Goal: Navigation & Orientation: Find specific page/section

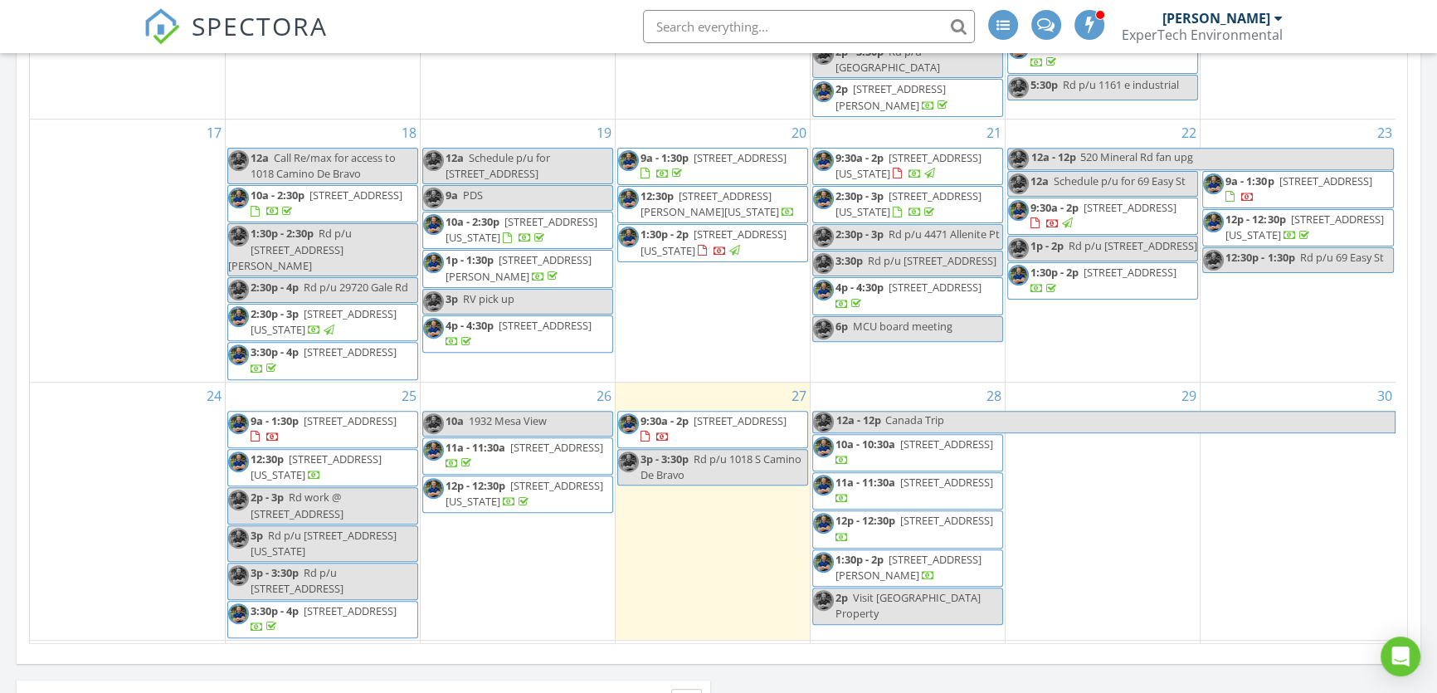
scroll to position [904, 0]
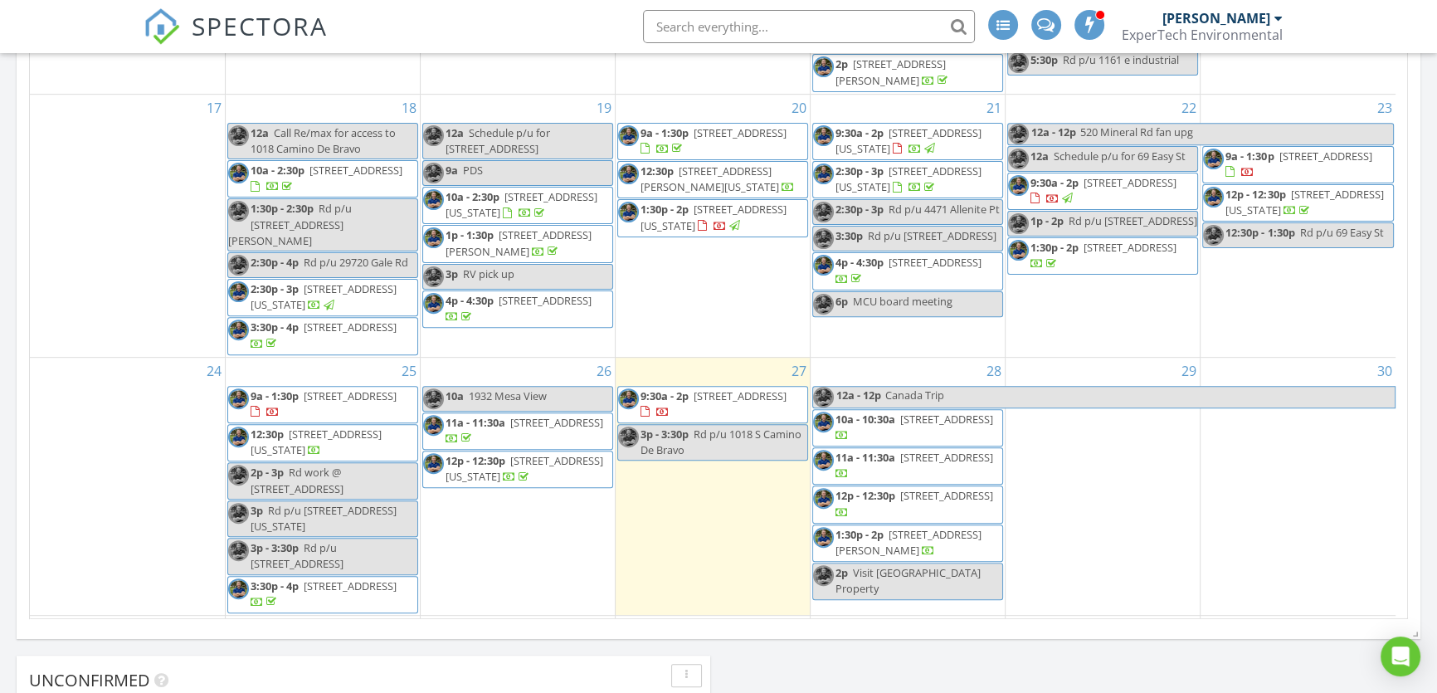
click at [1307, 149] on span "1018 S Camino De Bravo, Pueblo West 81007" at bounding box center [1325, 156] width 93 height 15
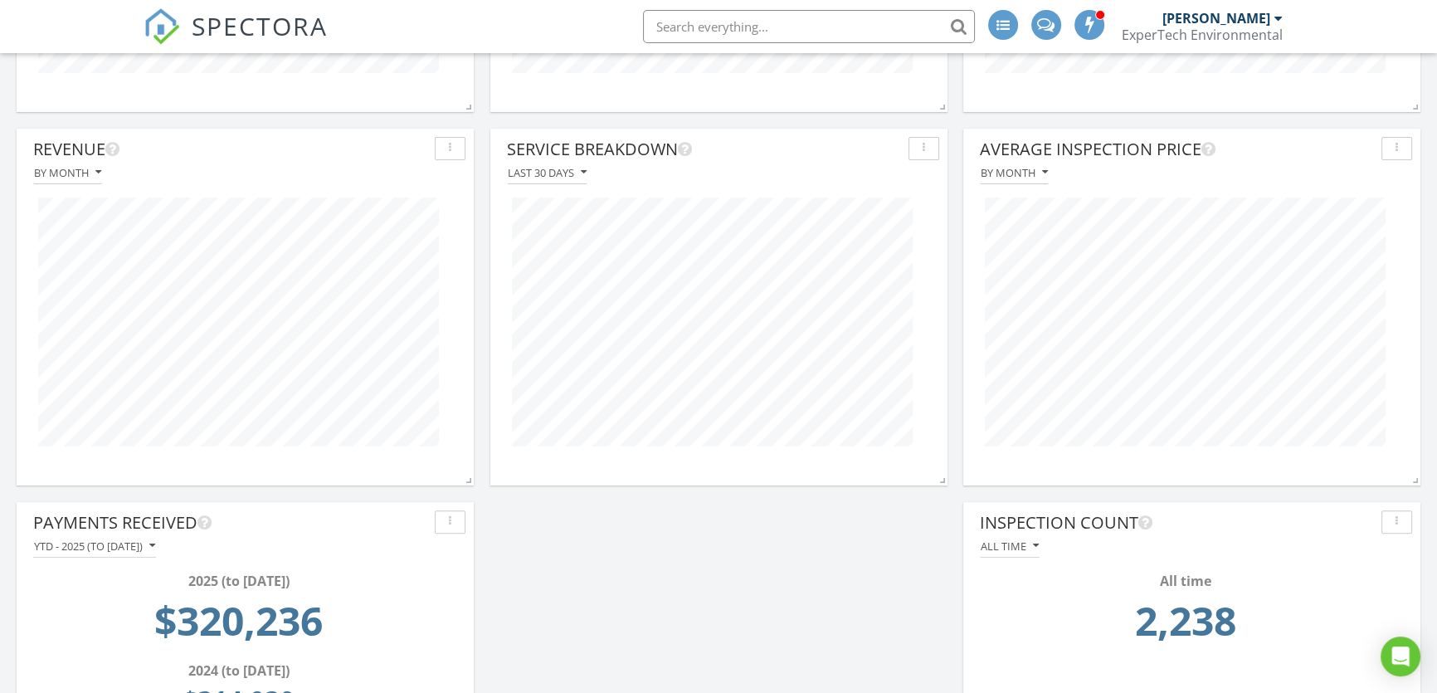
scroll to position [659, 0]
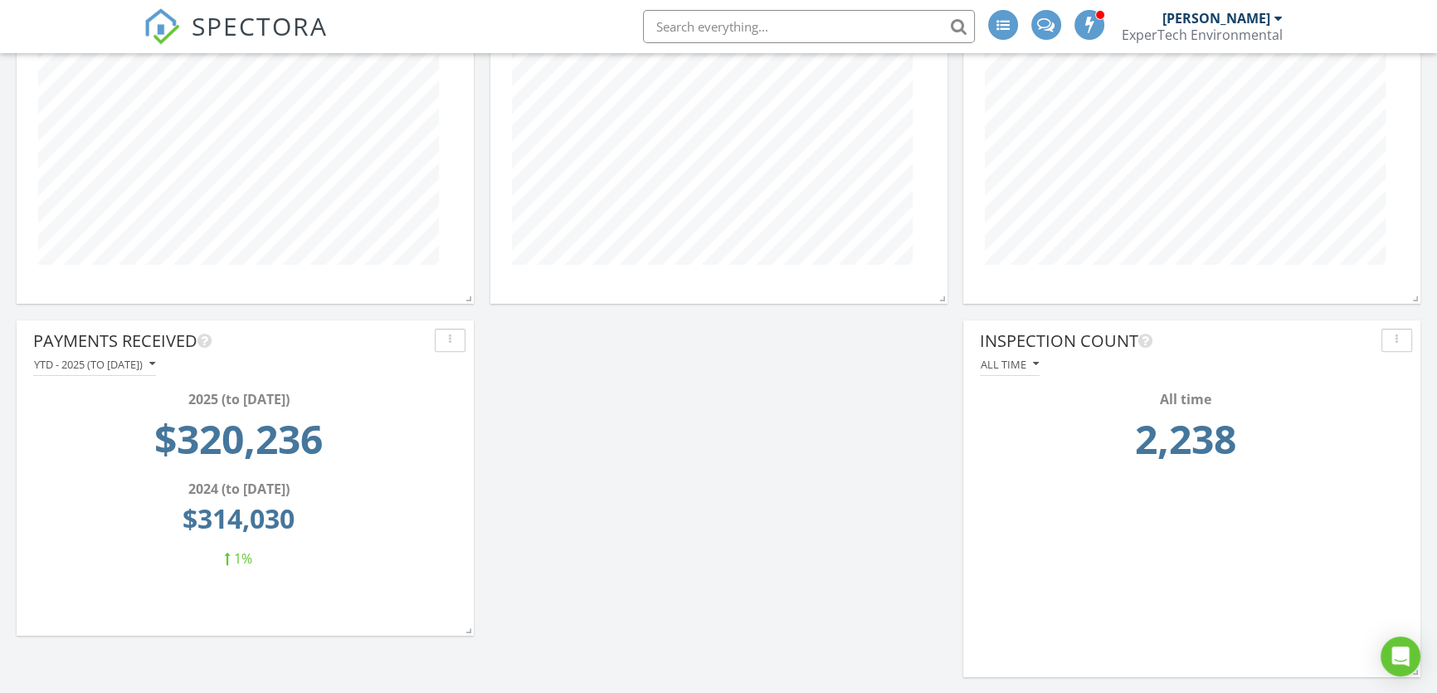
click at [444, 339] on div "button" at bounding box center [450, 340] width 16 height 12
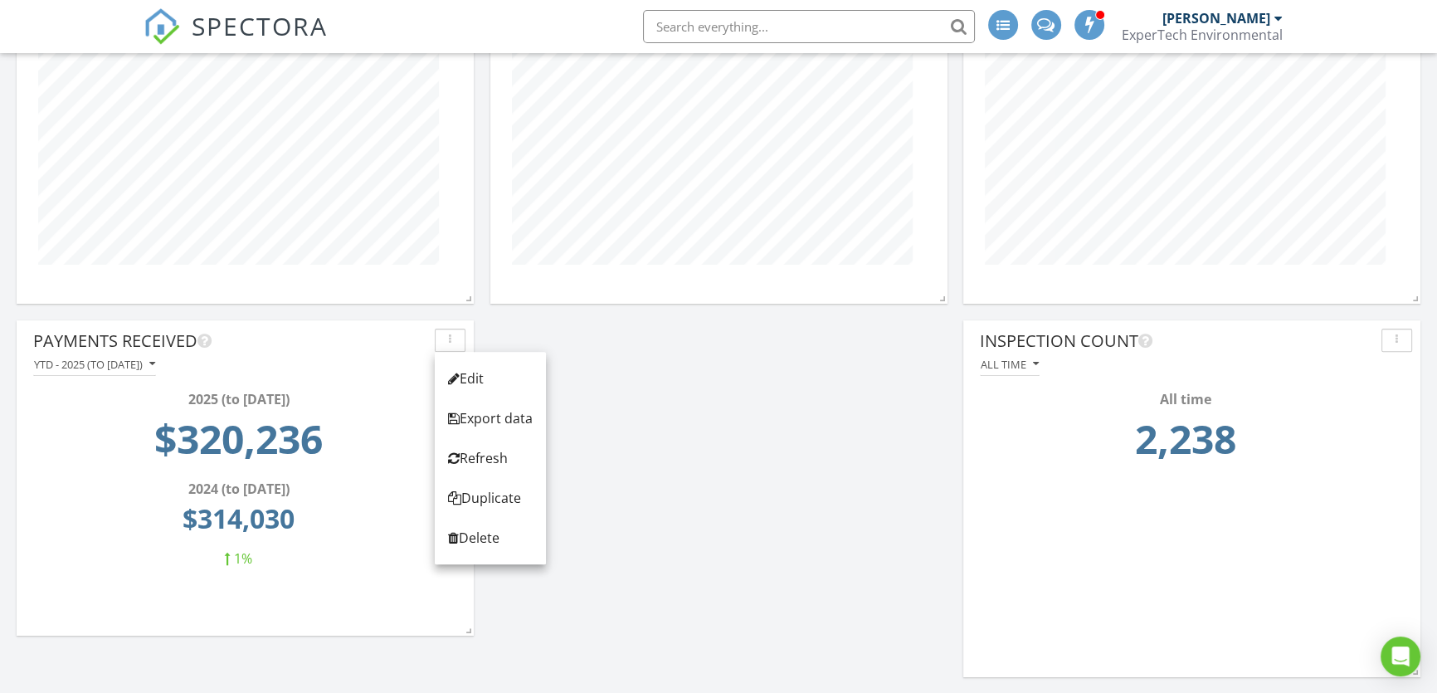
click at [592, 353] on div "Payments Received YTD - 2025 (to [DATE]) 2025 (to [DATE]) $320,236 2024 (to [DA…" at bounding box center [718, 125] width 1437 height 1137
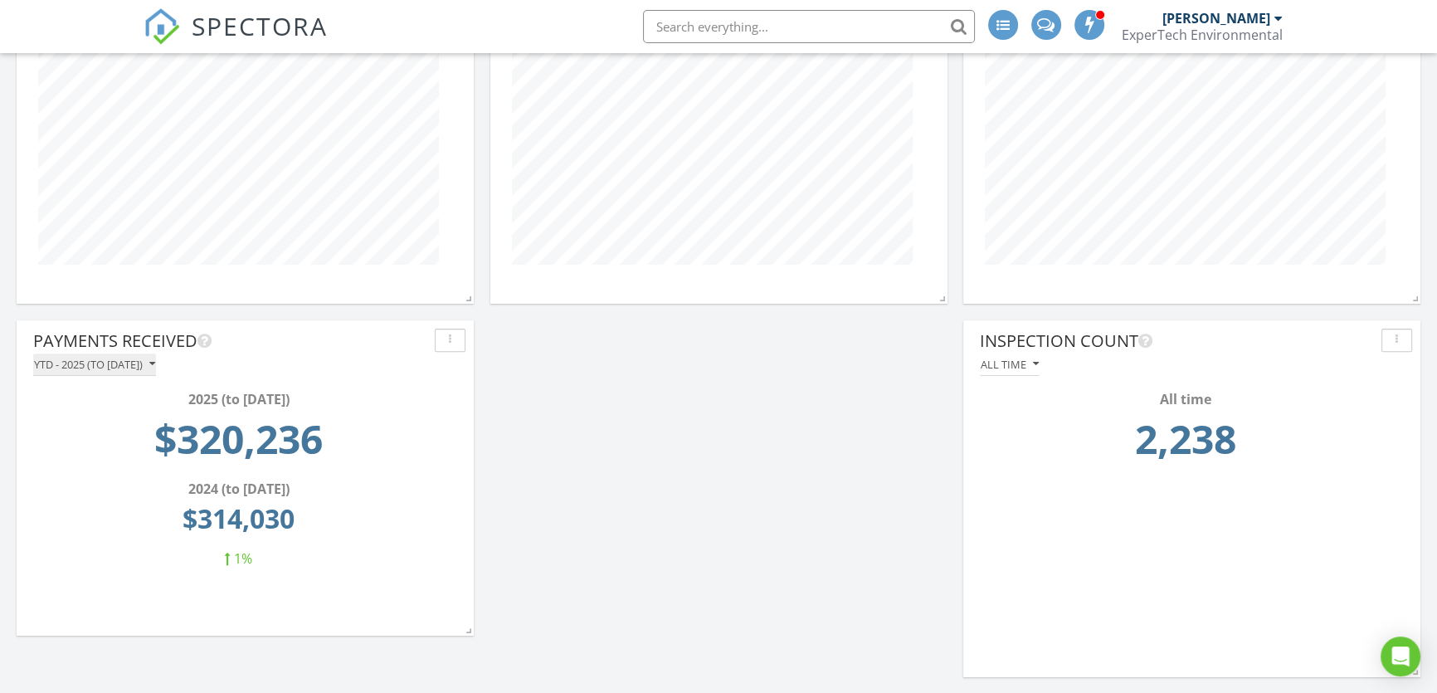
click at [155, 363] on icon "button" at bounding box center [152, 364] width 6 height 12
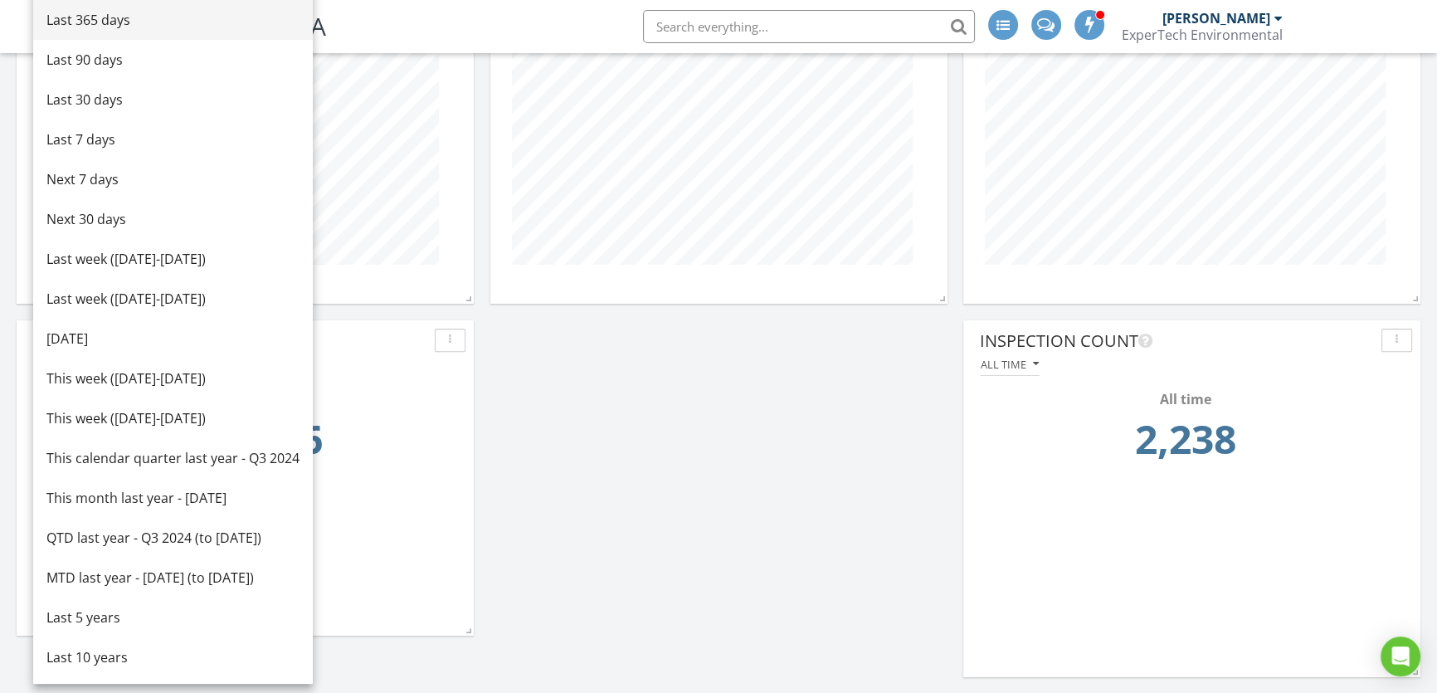
click at [119, 23] on div "Last 365 days" at bounding box center [172, 20] width 253 height 20
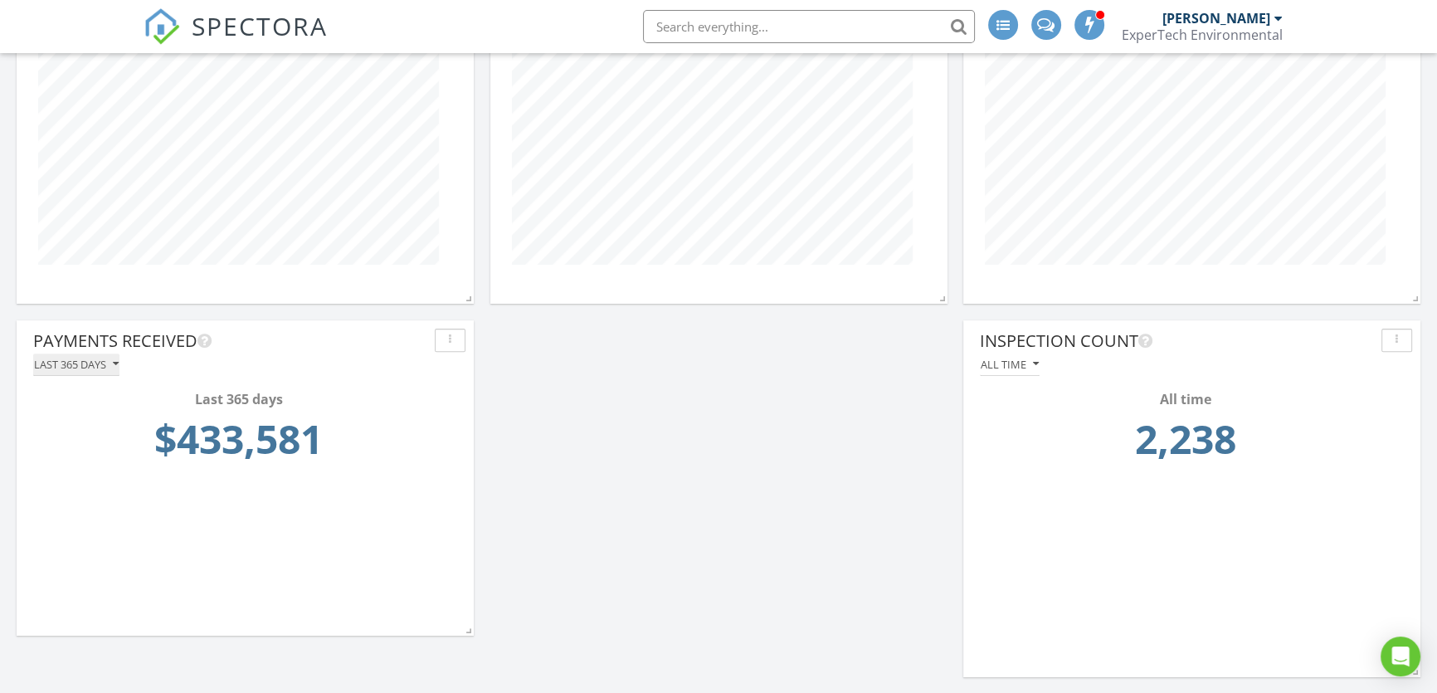
click at [115, 364] on icon "button" at bounding box center [116, 364] width 6 height 12
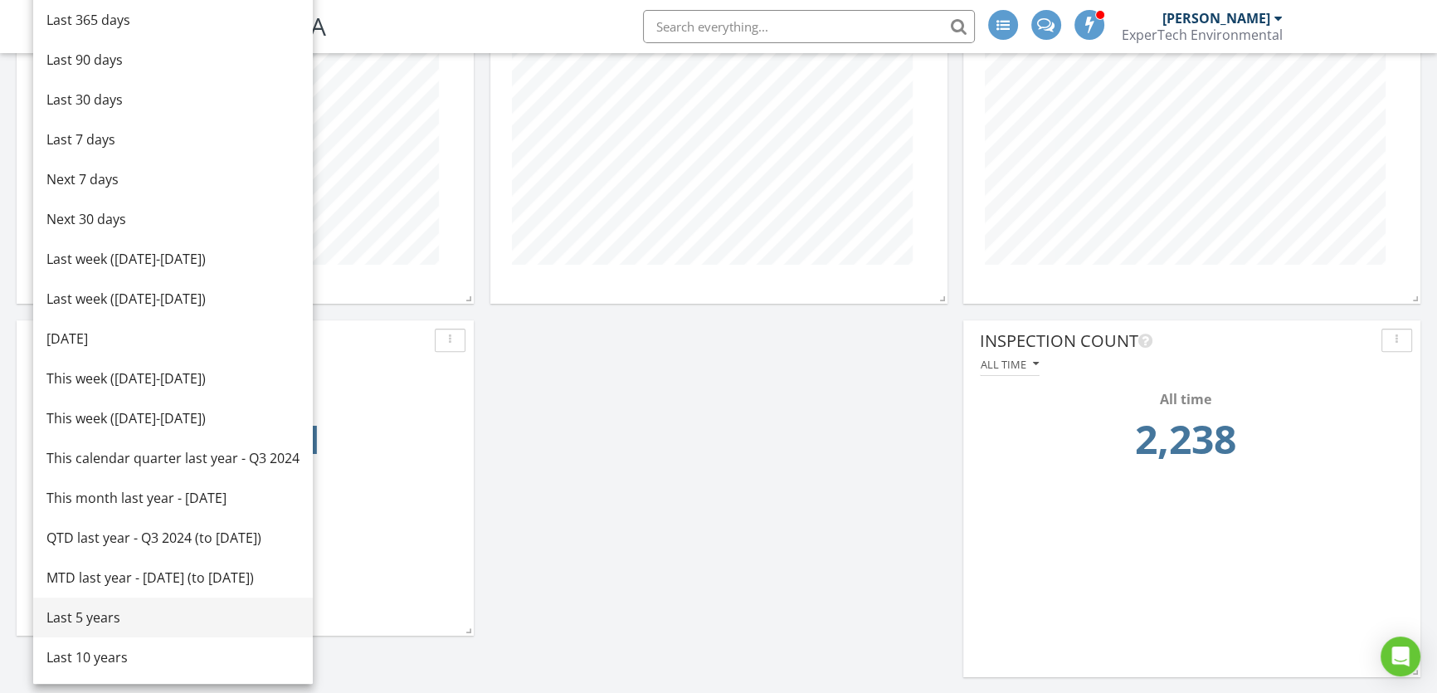
click at [141, 628] on link "Last 5 years" at bounding box center [173, 617] width 280 height 40
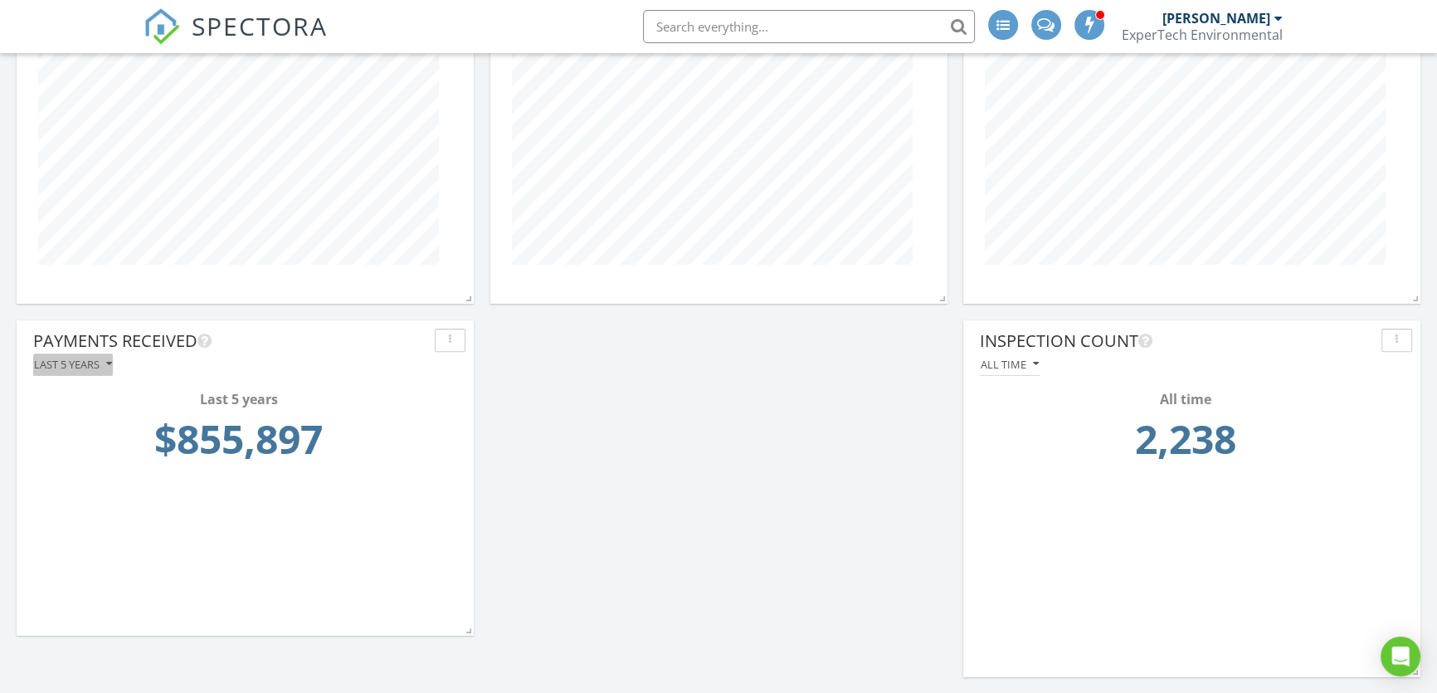
click at [109, 362] on icon "button" at bounding box center [109, 364] width 6 height 12
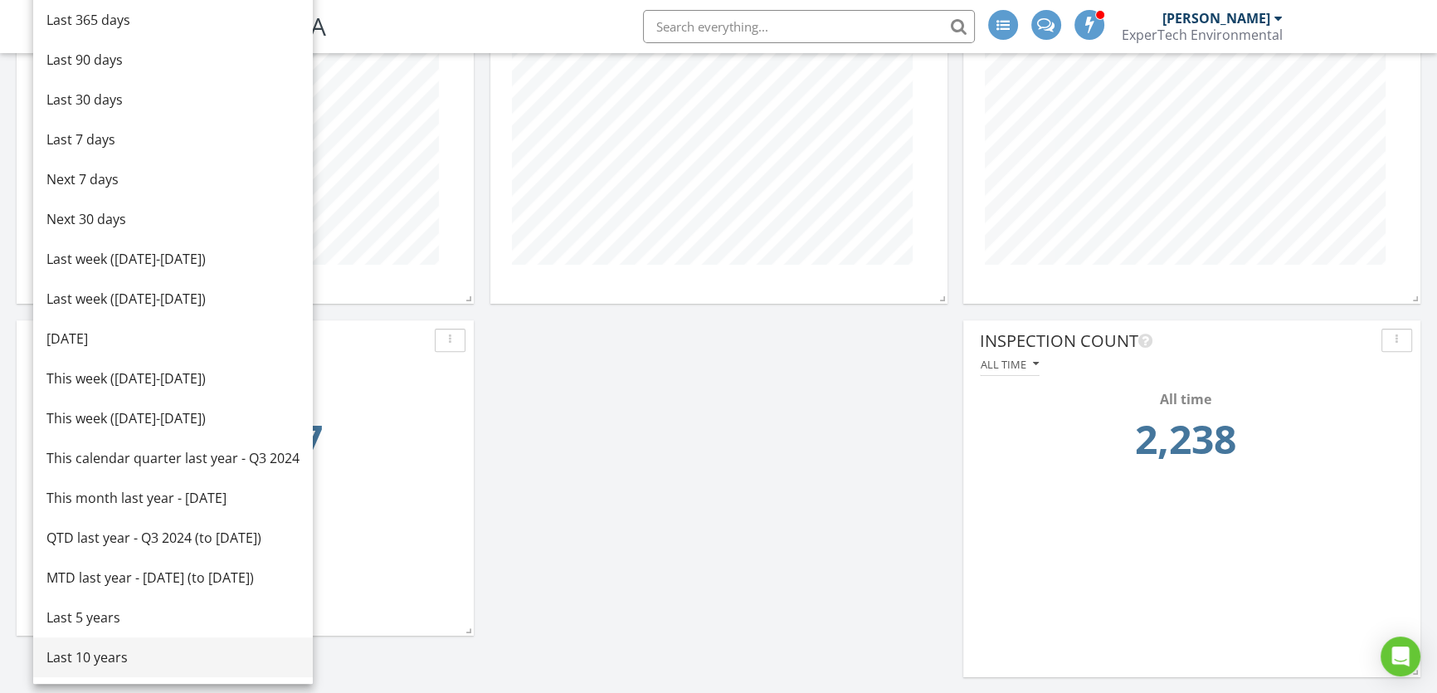
click at [110, 665] on div "Last 10 years" at bounding box center [172, 657] width 253 height 20
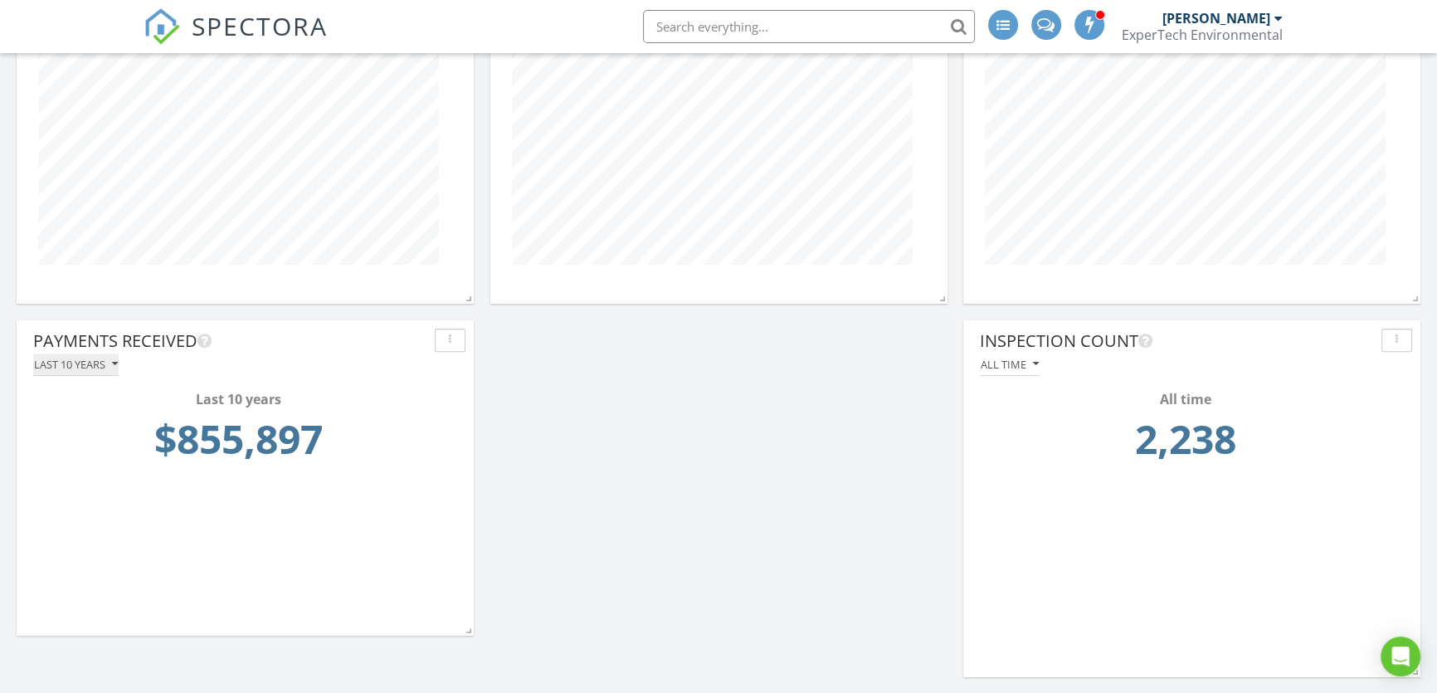
click at [115, 364] on icon "button" at bounding box center [115, 364] width 6 height 12
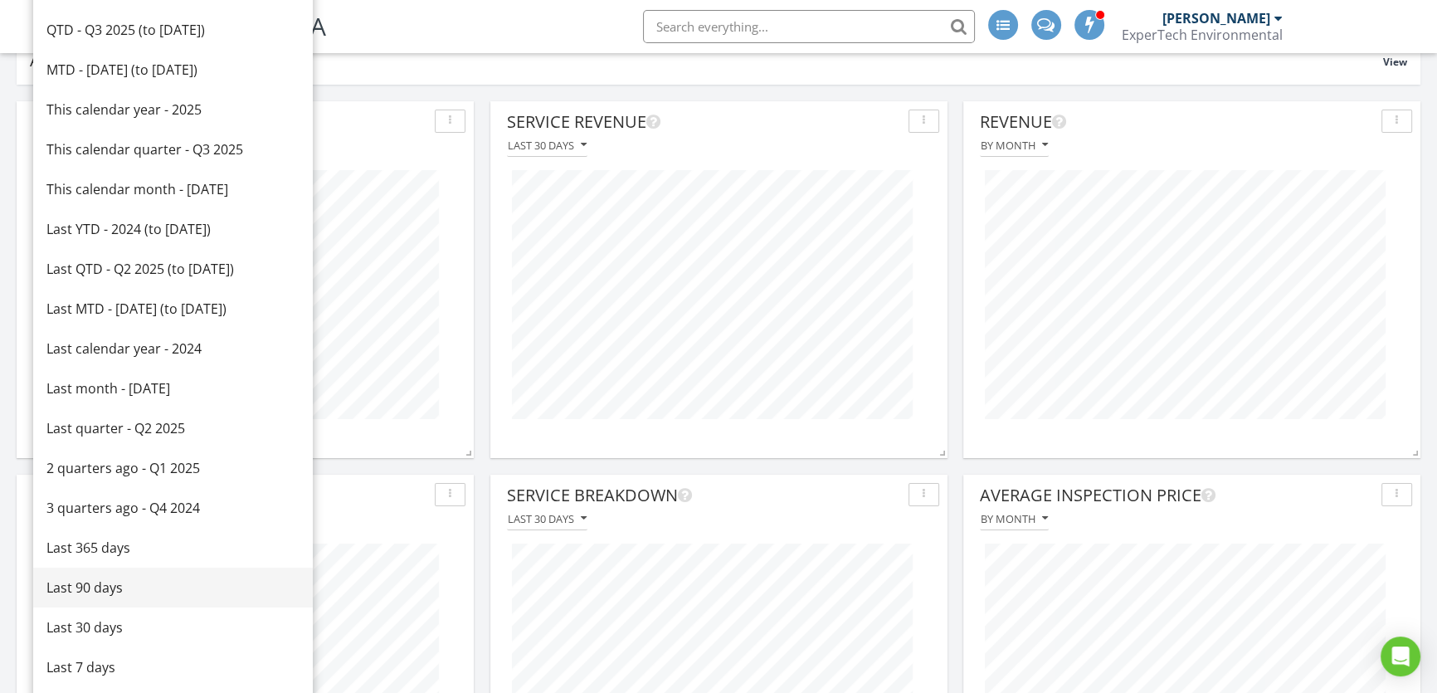
scroll to position [0, 0]
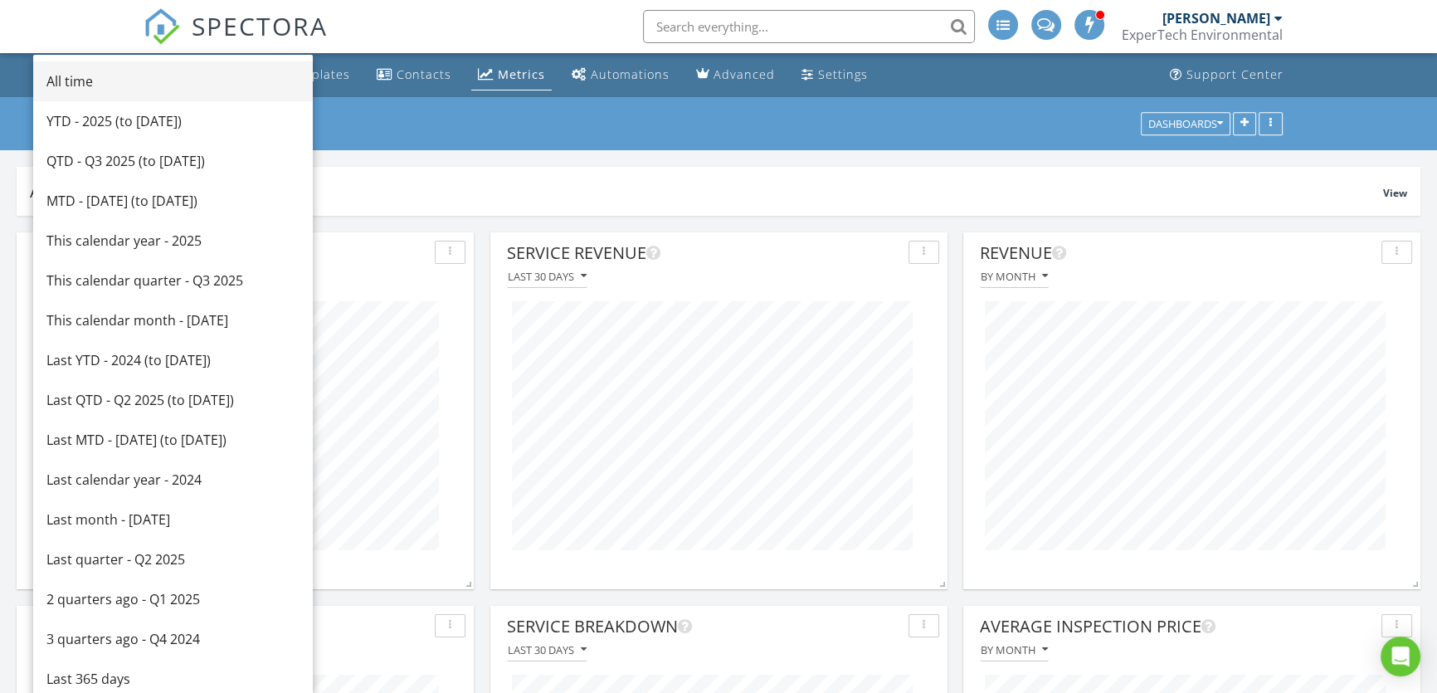
click at [90, 81] on div "All time" at bounding box center [172, 81] width 253 height 20
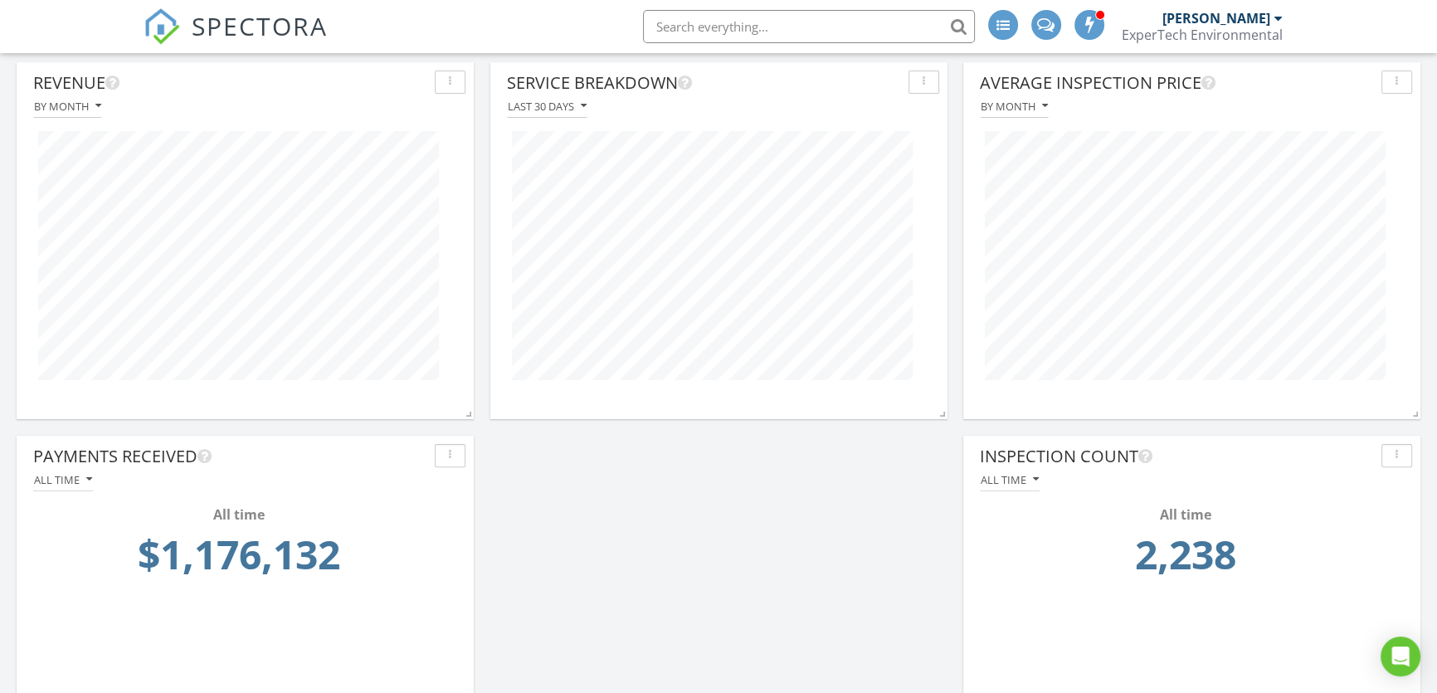
scroll to position [508, 0]
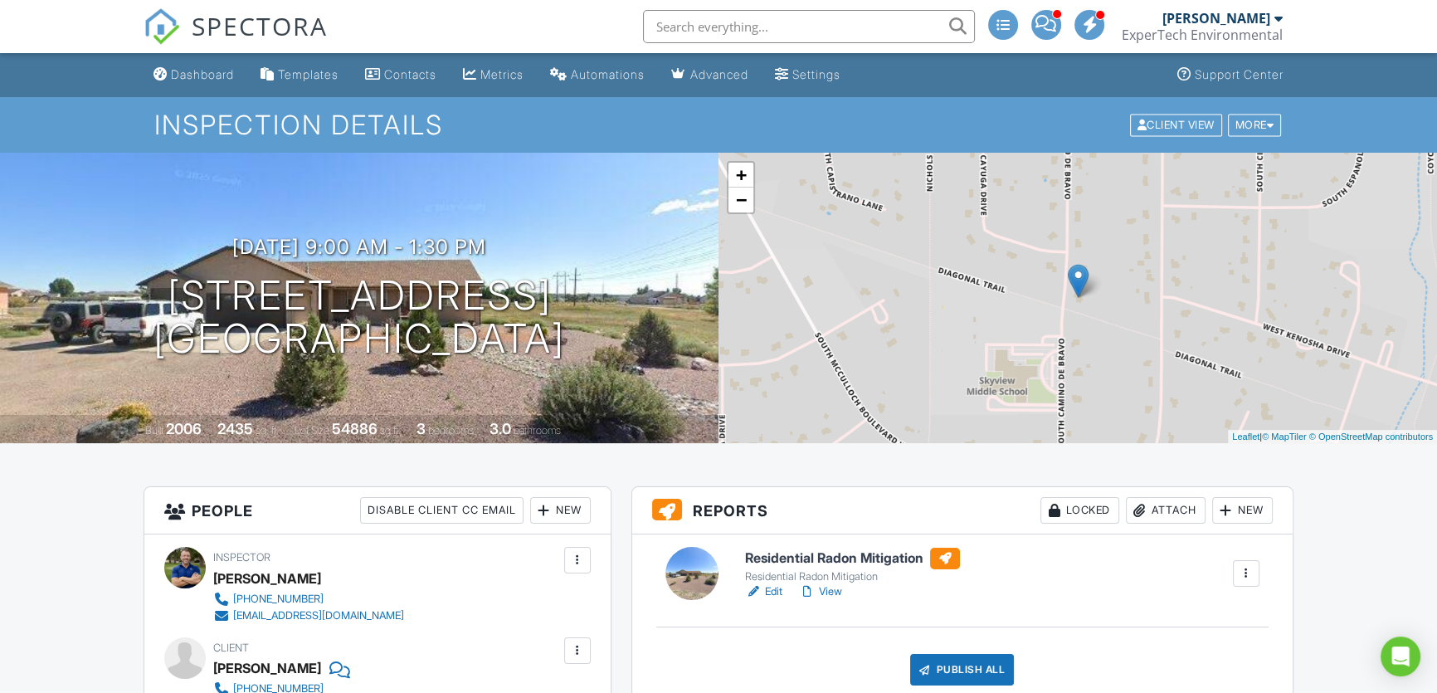
click at [1051, 23] on span at bounding box center [1046, 23] width 21 height 1
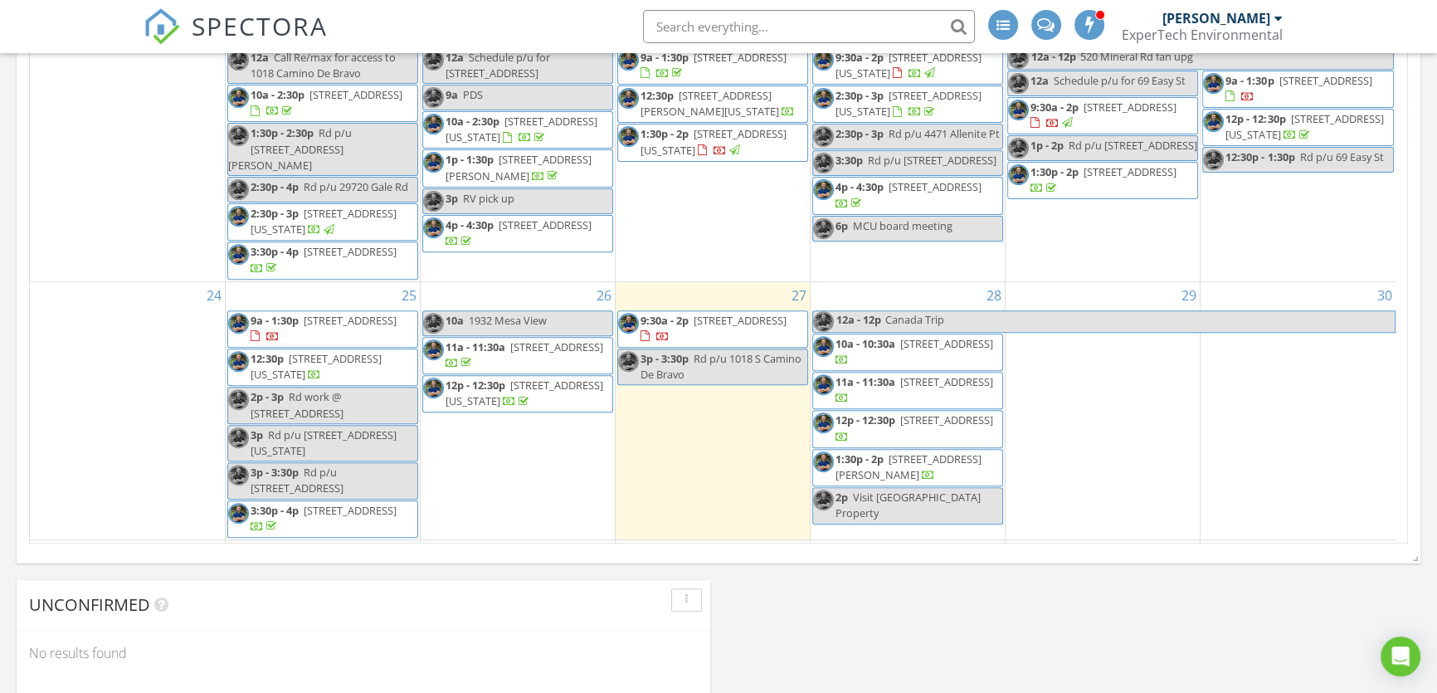
scroll to position [904, 0]
